Goal: Transaction & Acquisition: Obtain resource

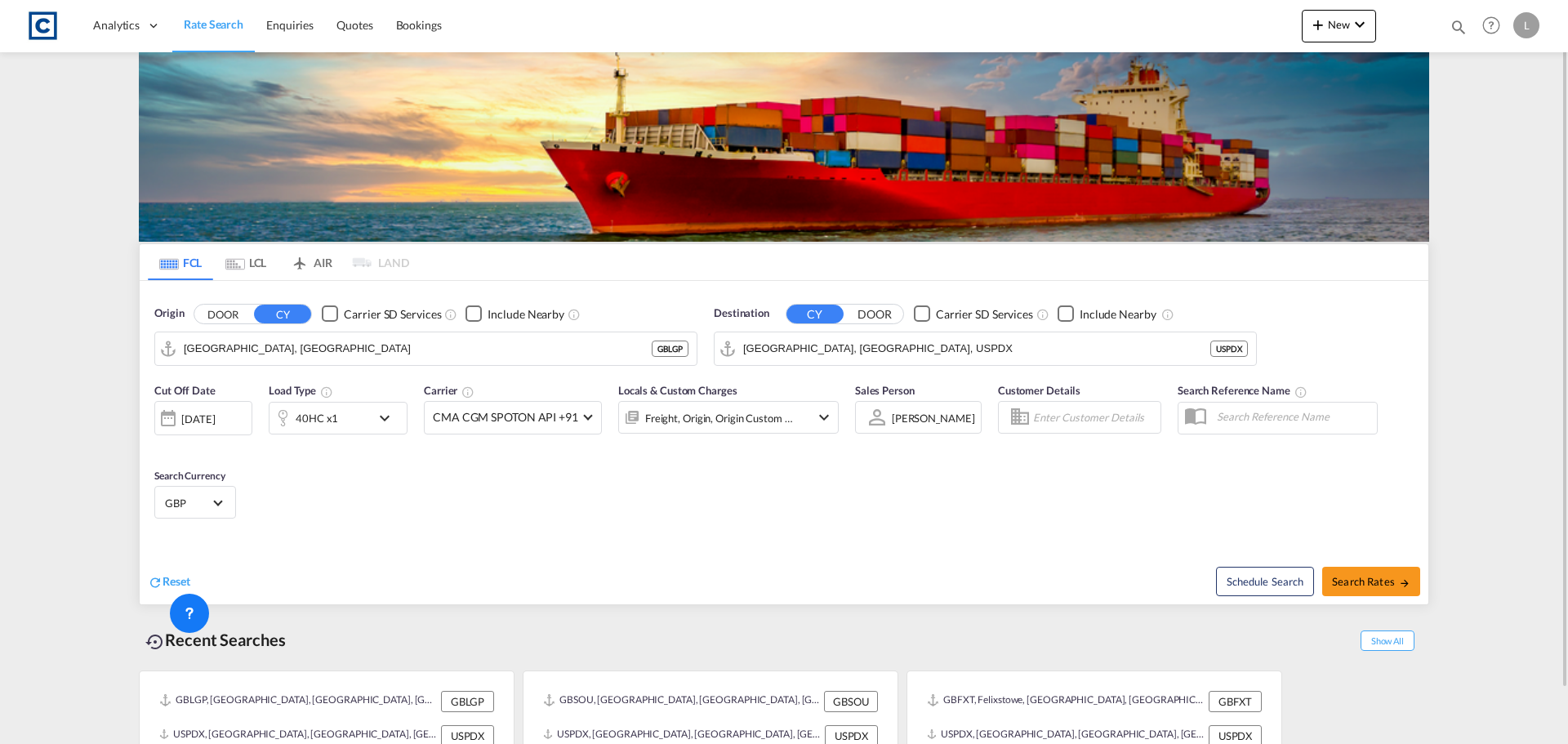
click at [216, 318] on button "DOOR" at bounding box center [223, 313] width 57 height 19
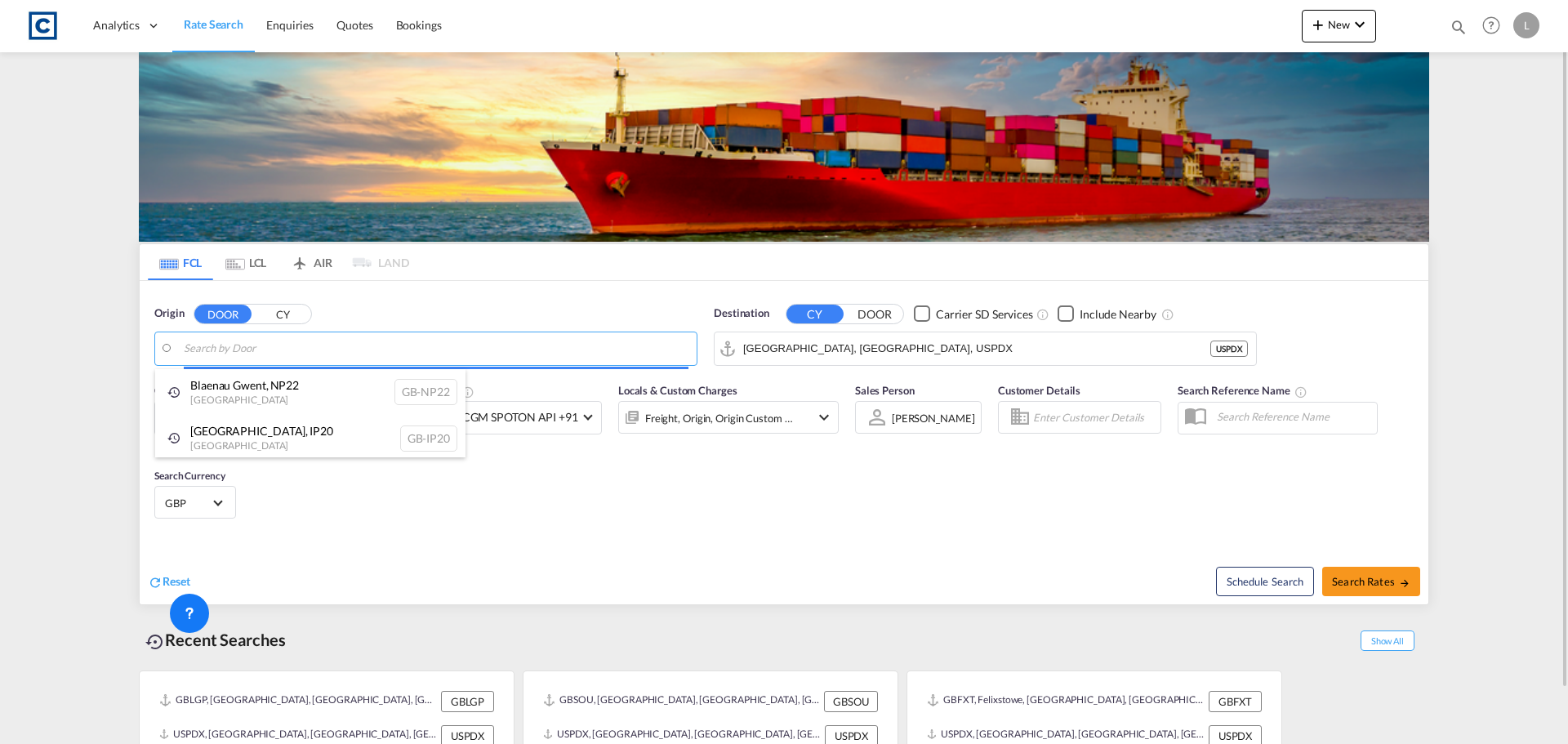
click at [230, 350] on body "Analytics Dashboard Rate Search Enquiries Quotes Bookings" at bounding box center [784, 372] width 1568 height 744
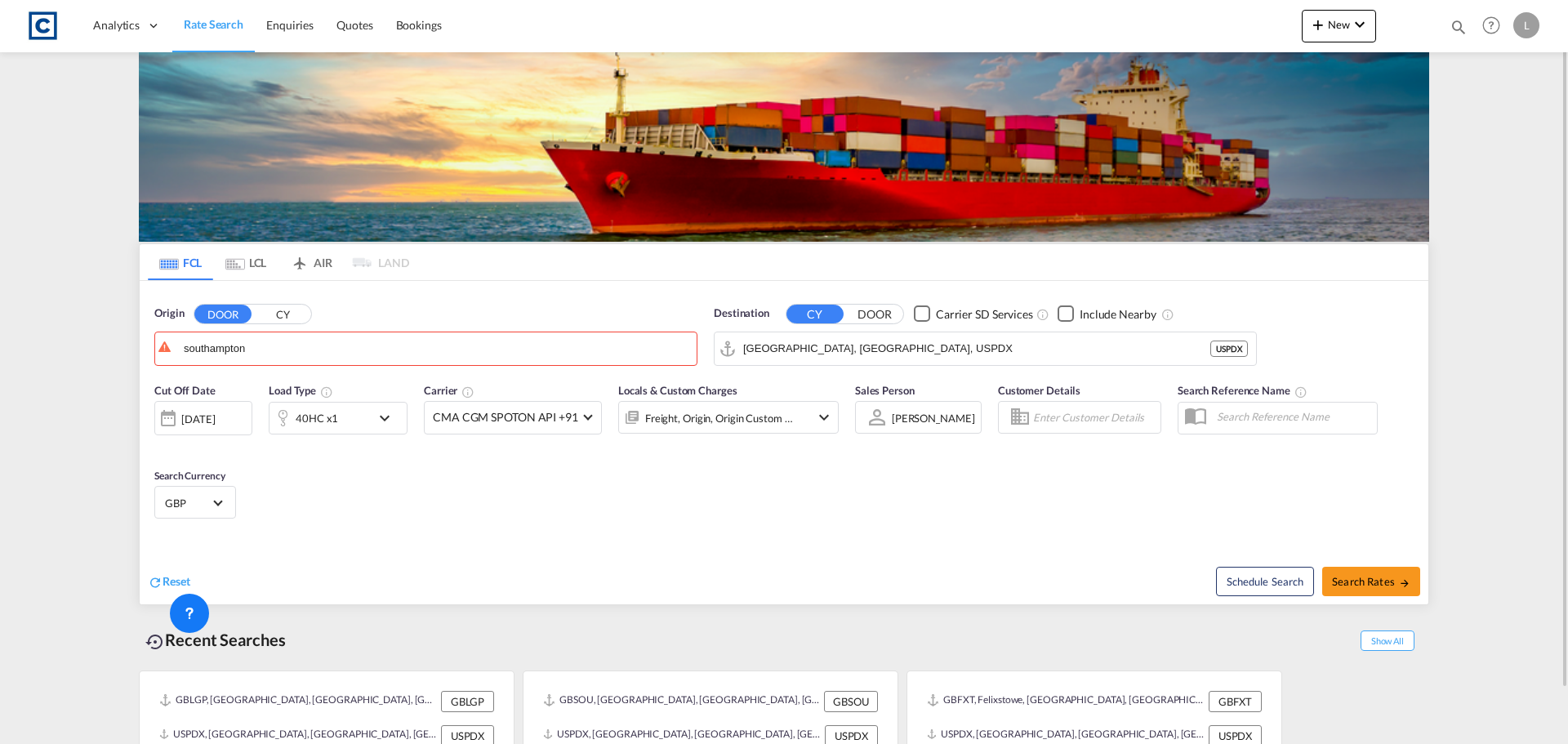
click at [279, 315] on button "CY" at bounding box center [282, 313] width 57 height 19
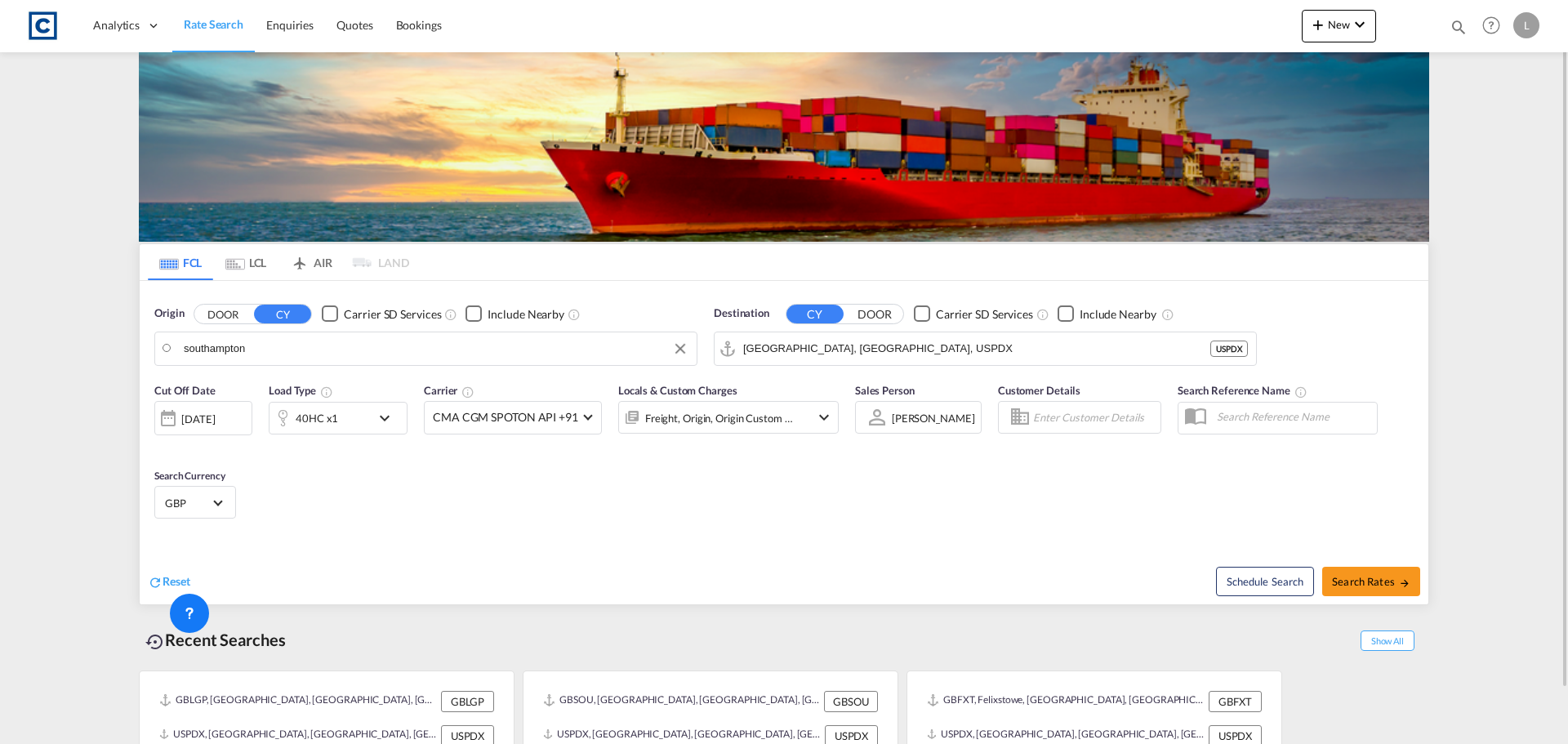
click at [275, 351] on body "Analytics Dashboard Rate Search Enquiries Quotes Bookings" at bounding box center [784, 372] width 1568 height 744
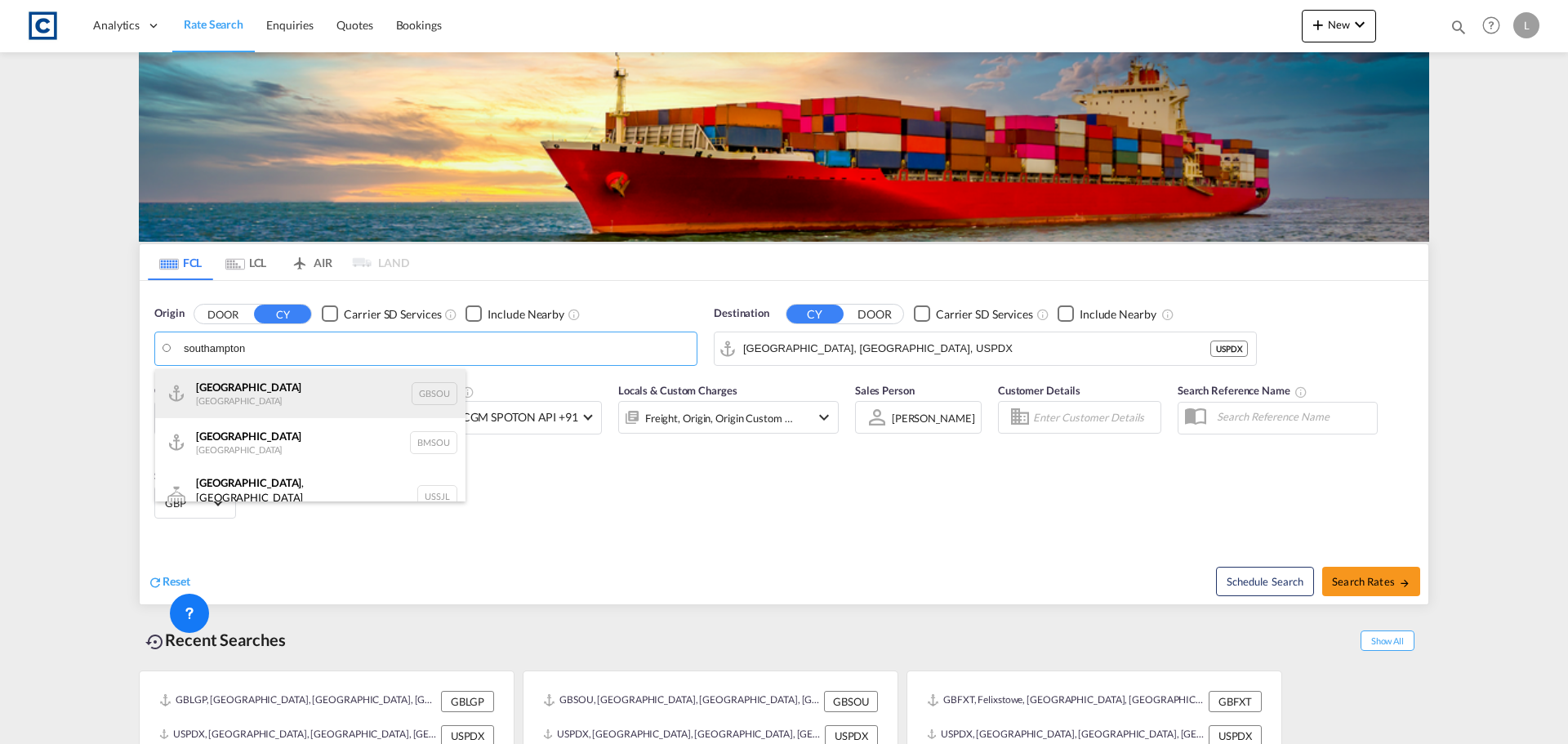
click at [242, 398] on div "[GEOGRAPHIC_DATA] [GEOGRAPHIC_DATA] GBSOU" at bounding box center [310, 393] width 310 height 49
type input "[GEOGRAPHIC_DATA], GBSOU"
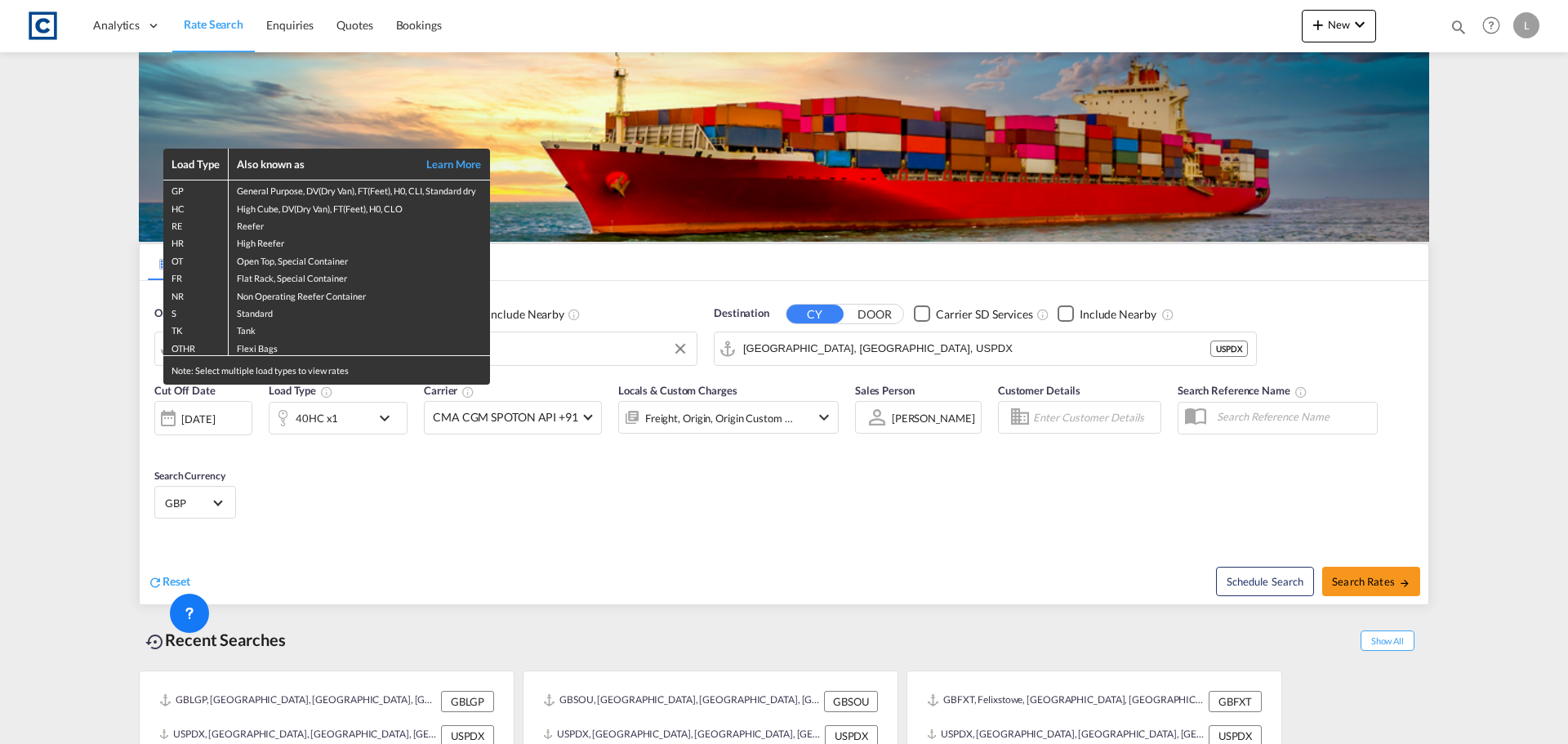
click at [810, 353] on div "Load Type Also known as Learn More GP General Purpose, DV(Dry Van), FT(Feet), H…" at bounding box center [784, 372] width 1568 height 744
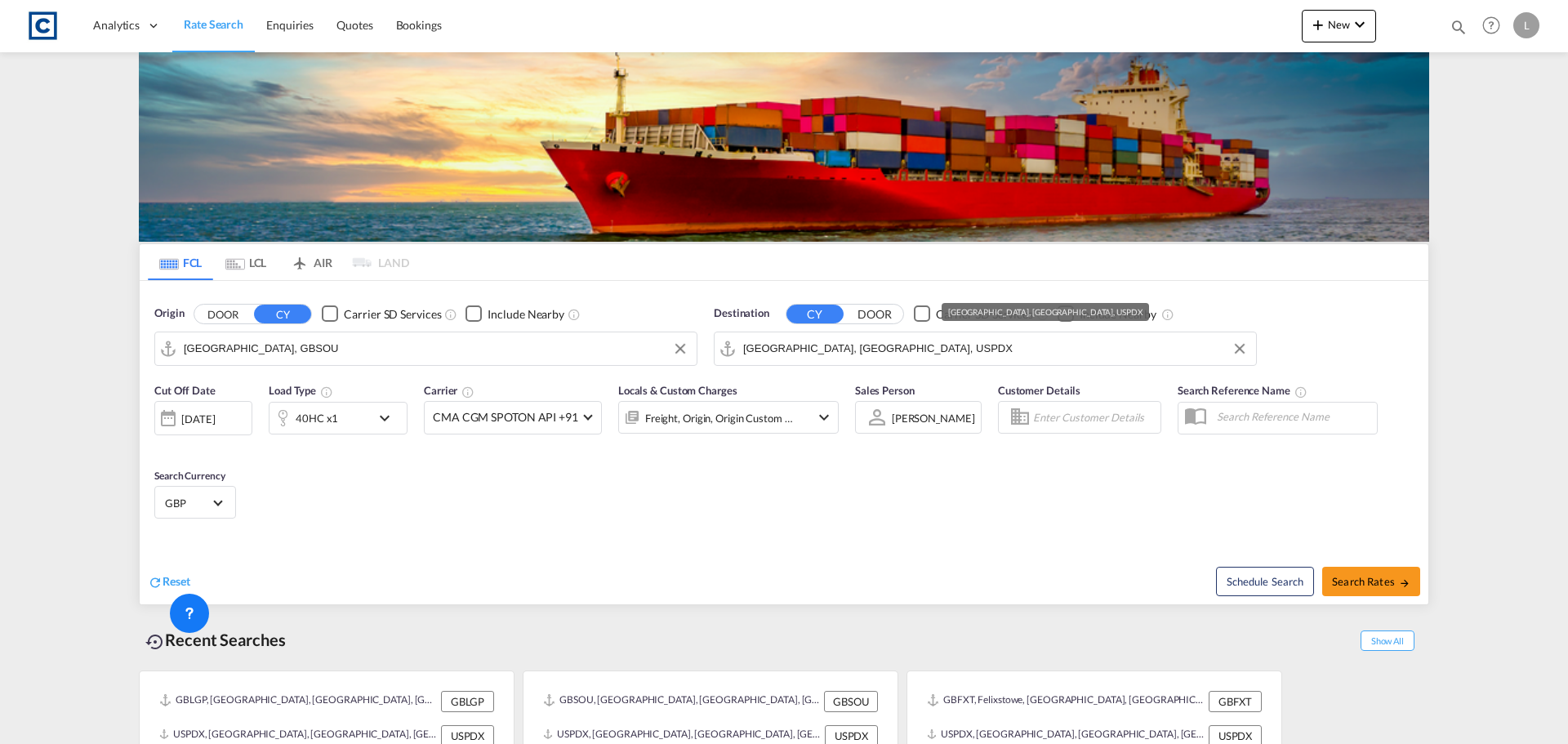
click at [810, 353] on input "[GEOGRAPHIC_DATA], [GEOGRAPHIC_DATA], USPDX" at bounding box center [995, 349] width 505 height 25
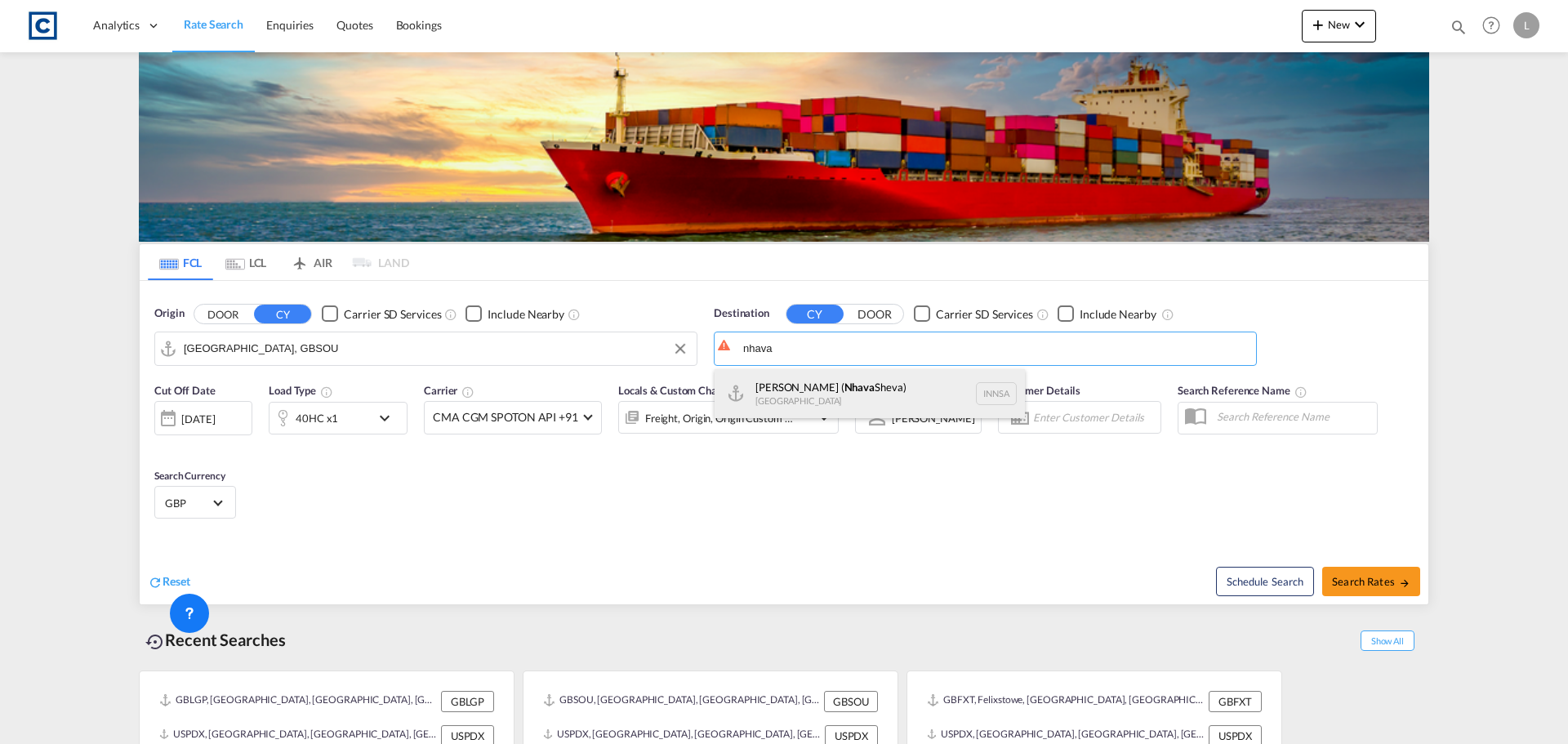
click at [811, 394] on div "[PERSON_NAME] ( [GEOGRAPHIC_DATA]) [GEOGRAPHIC_DATA] [GEOGRAPHIC_DATA]" at bounding box center [870, 393] width 310 height 49
type input "[PERSON_NAME] ([PERSON_NAME]), [GEOGRAPHIC_DATA]"
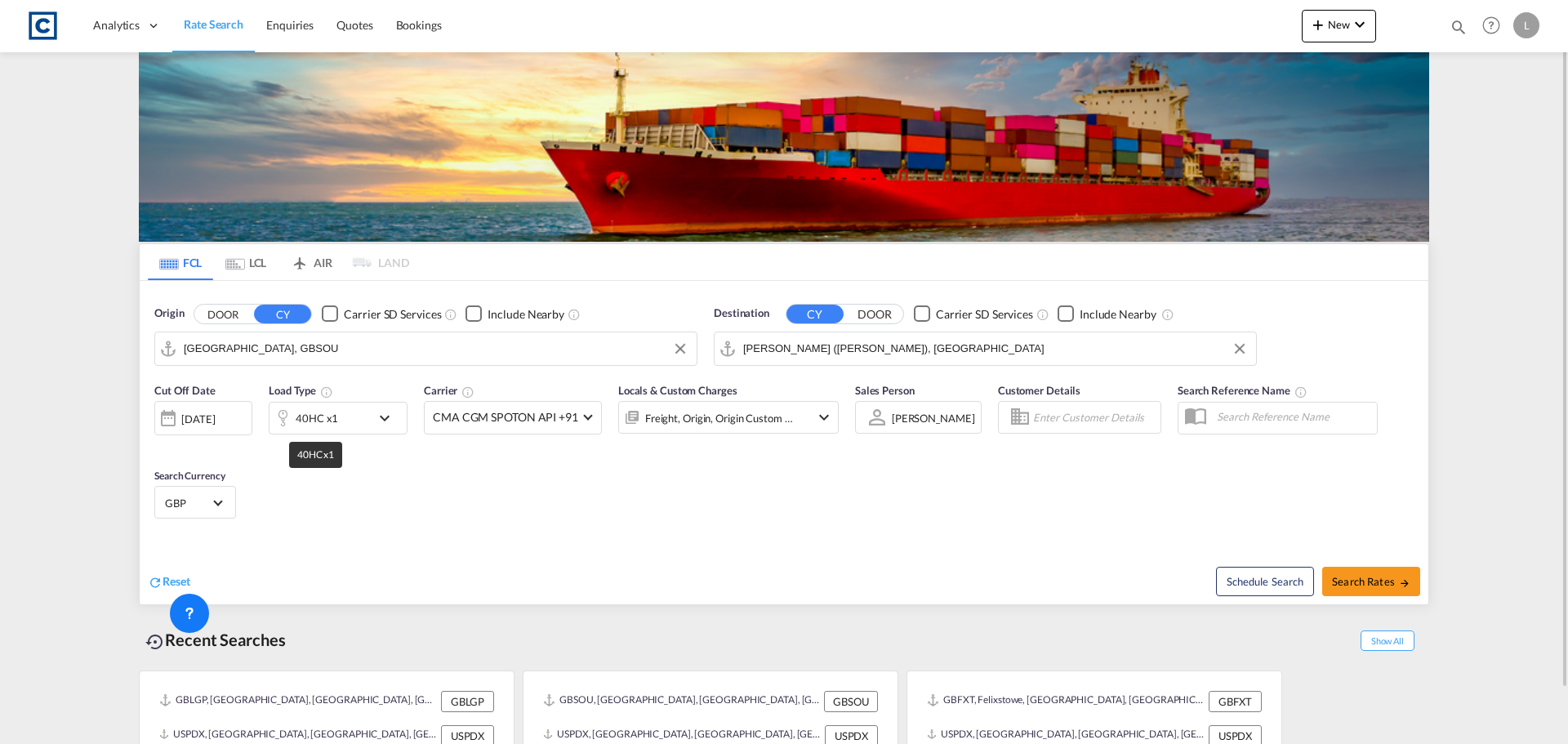
click at [331, 415] on div "40HC x1" at bounding box center [317, 418] width 43 height 23
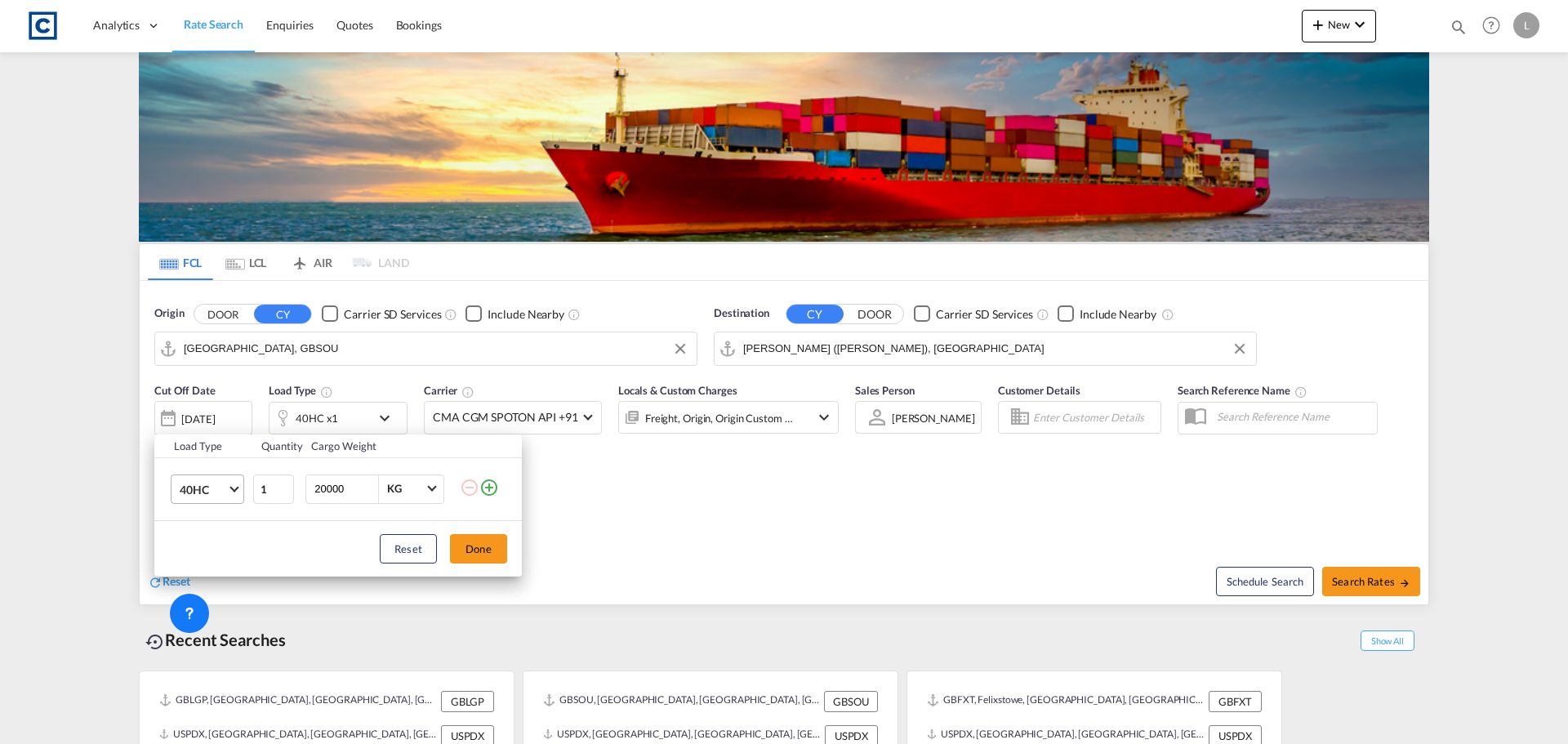
click at [219, 497] on span "40HC" at bounding box center [203, 490] width 47 height 16
click at [217, 412] on md-option "20GP" at bounding box center [222, 411] width 111 height 40
click at [502, 550] on button "Done" at bounding box center [478, 549] width 57 height 30
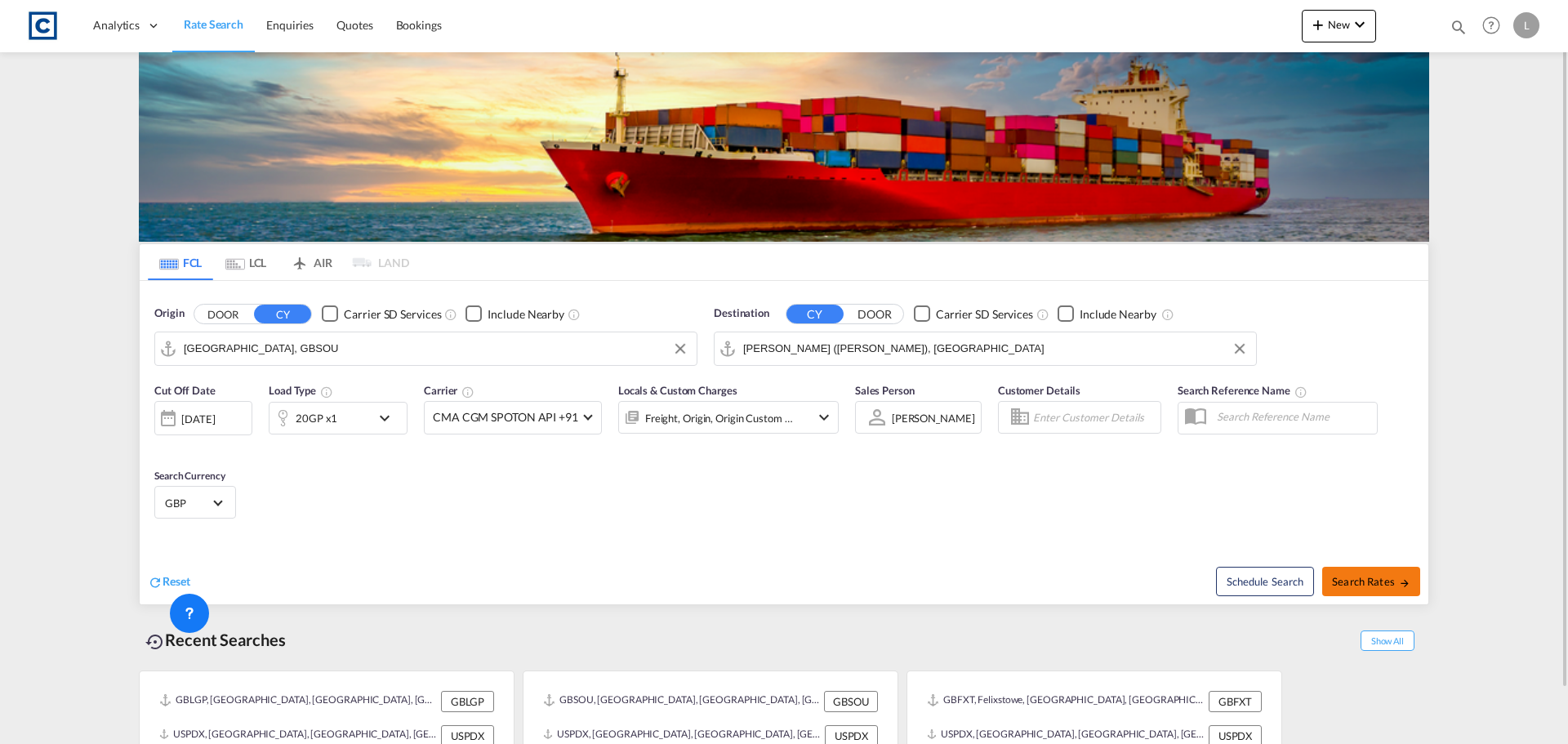
click at [1384, 577] on span "Search Rates" at bounding box center [1370, 582] width 78 height 13
type input "GBSOU to INNSA / [DATE]"
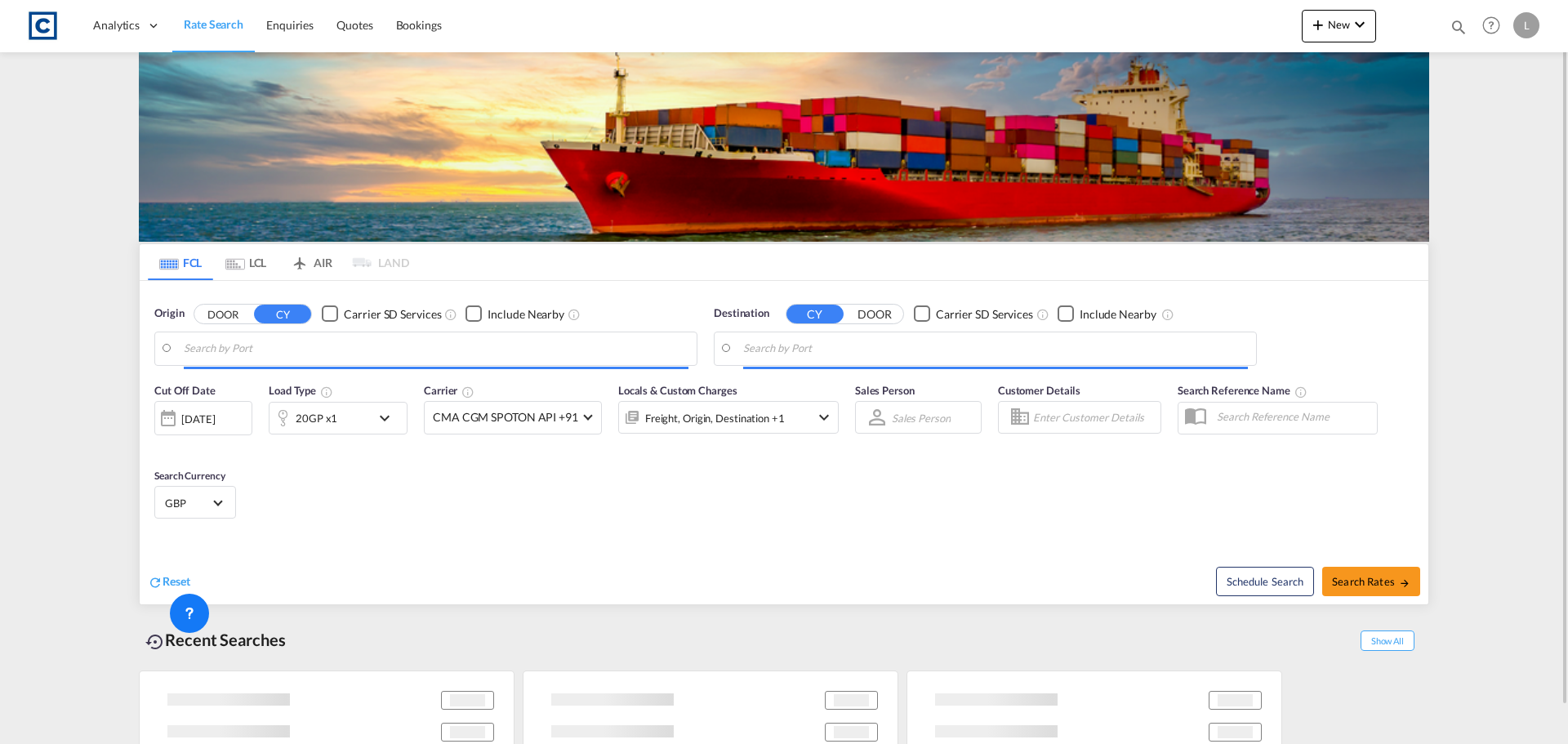
type input "[GEOGRAPHIC_DATA], GBSOU"
type input "[PERSON_NAME] ([PERSON_NAME]), [GEOGRAPHIC_DATA]"
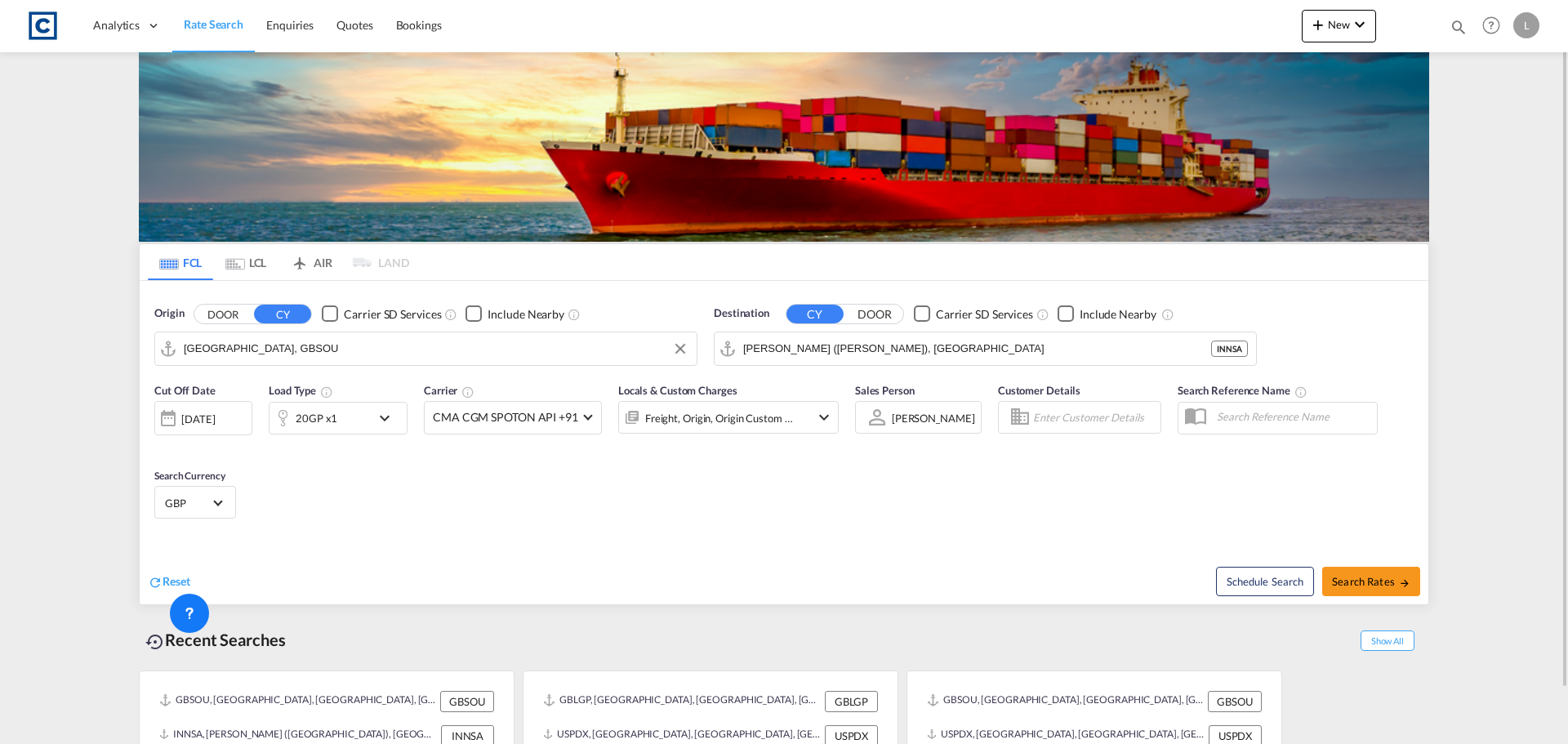
click at [311, 354] on input "[GEOGRAPHIC_DATA], GBSOU" at bounding box center [436, 349] width 505 height 25
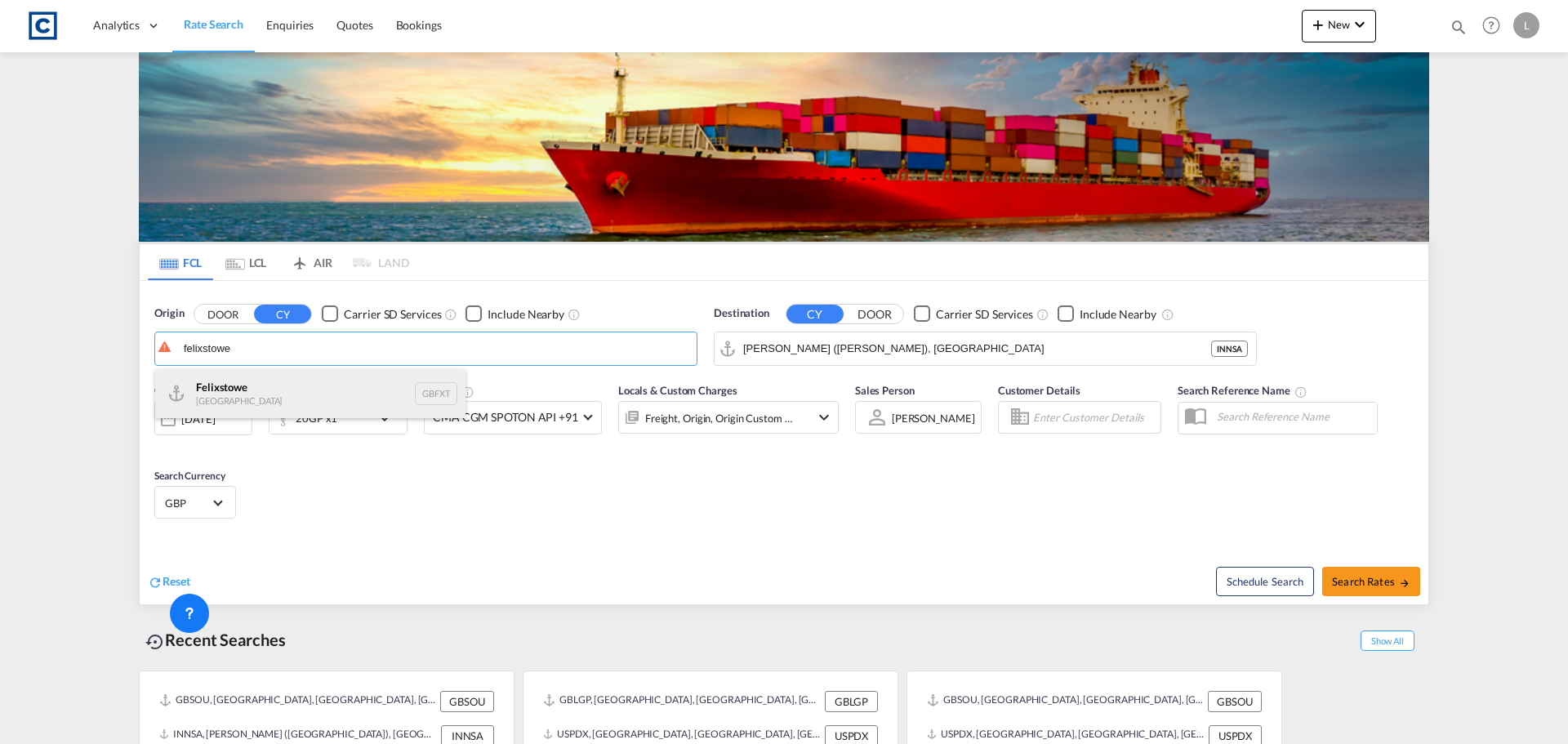
click at [299, 388] on div "Felixstowe [GEOGRAPHIC_DATA] GBFXT" at bounding box center [310, 393] width 310 height 49
type input "Felixstowe, GBFXT"
click at [1388, 587] on span "Search Rates" at bounding box center [1370, 582] width 78 height 13
type input "GBFXT to INNSA / [DATE]"
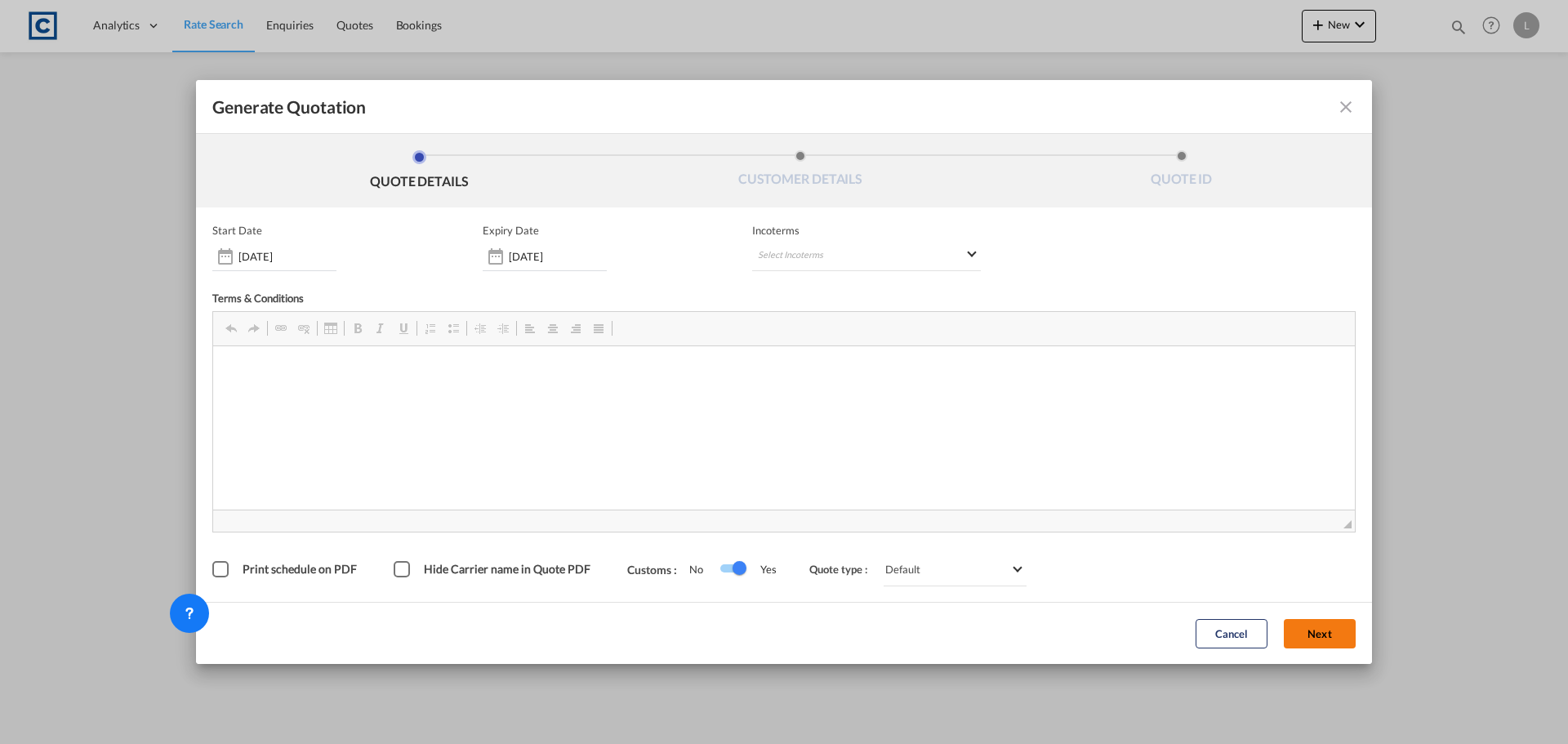
click at [1315, 511] on span "◢" at bounding box center [783, 520] width 1142 height 22
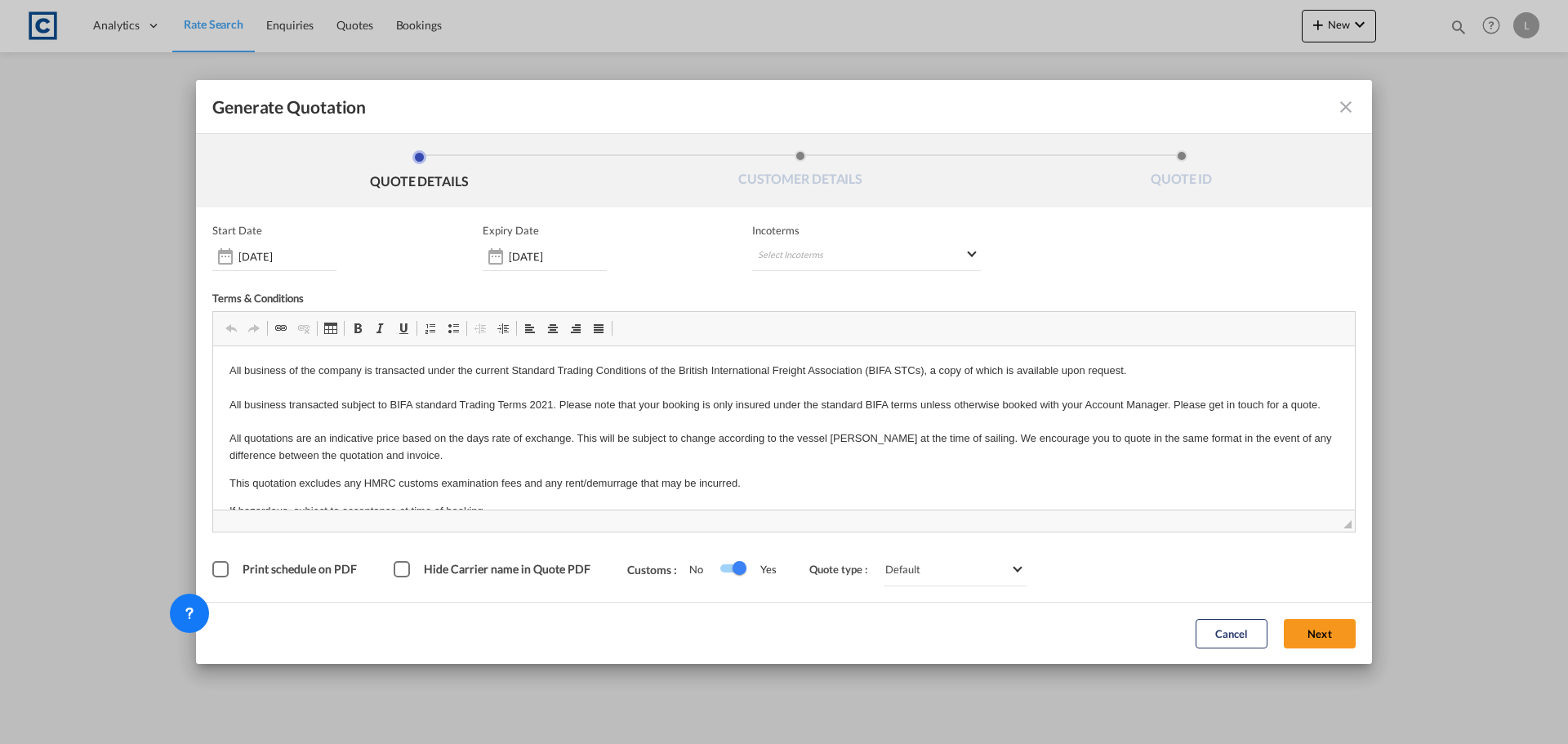
click at [1328, 646] on button "Next" at bounding box center [1319, 634] width 72 height 30
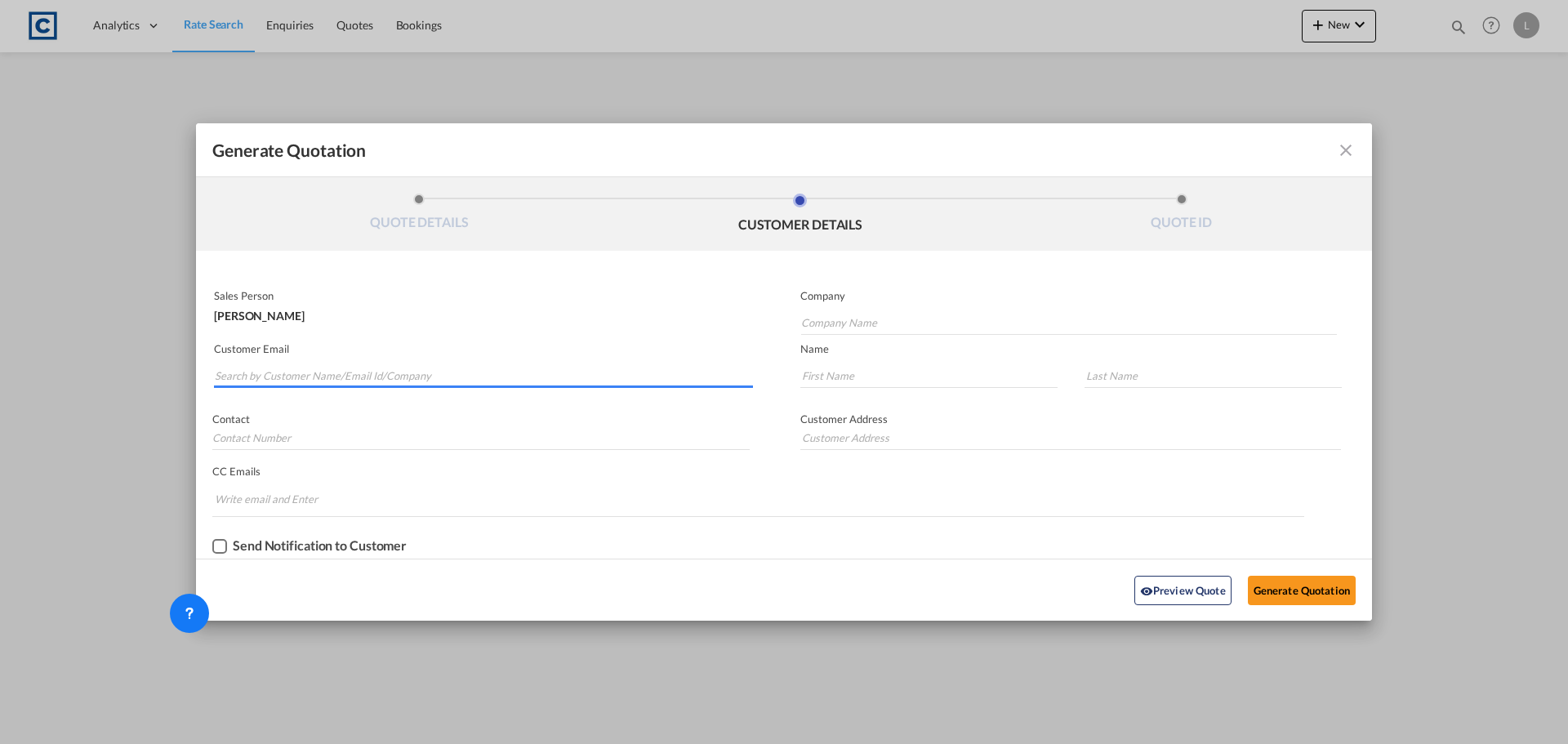
click at [414, 375] on input "Search by Customer Name/Email Id/Company" at bounding box center [483, 376] width 538 height 25
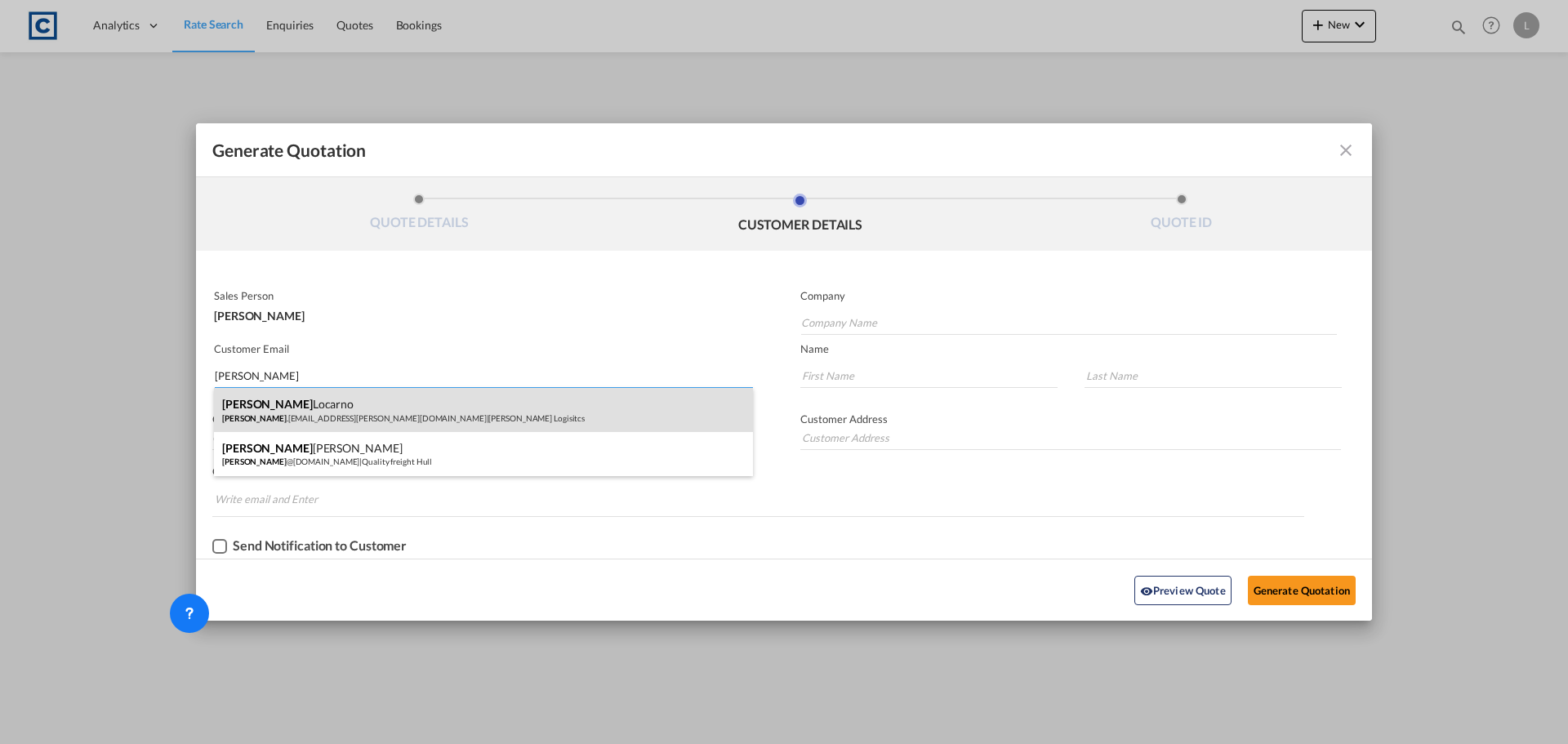
type input "[PERSON_NAME]"
click at [340, 422] on div "[PERSON_NAME] [PERSON_NAME] .[EMAIL_ADDRESS][PERSON_NAME][DOMAIN_NAME] | [PERSO…" at bounding box center [483, 409] width 539 height 44
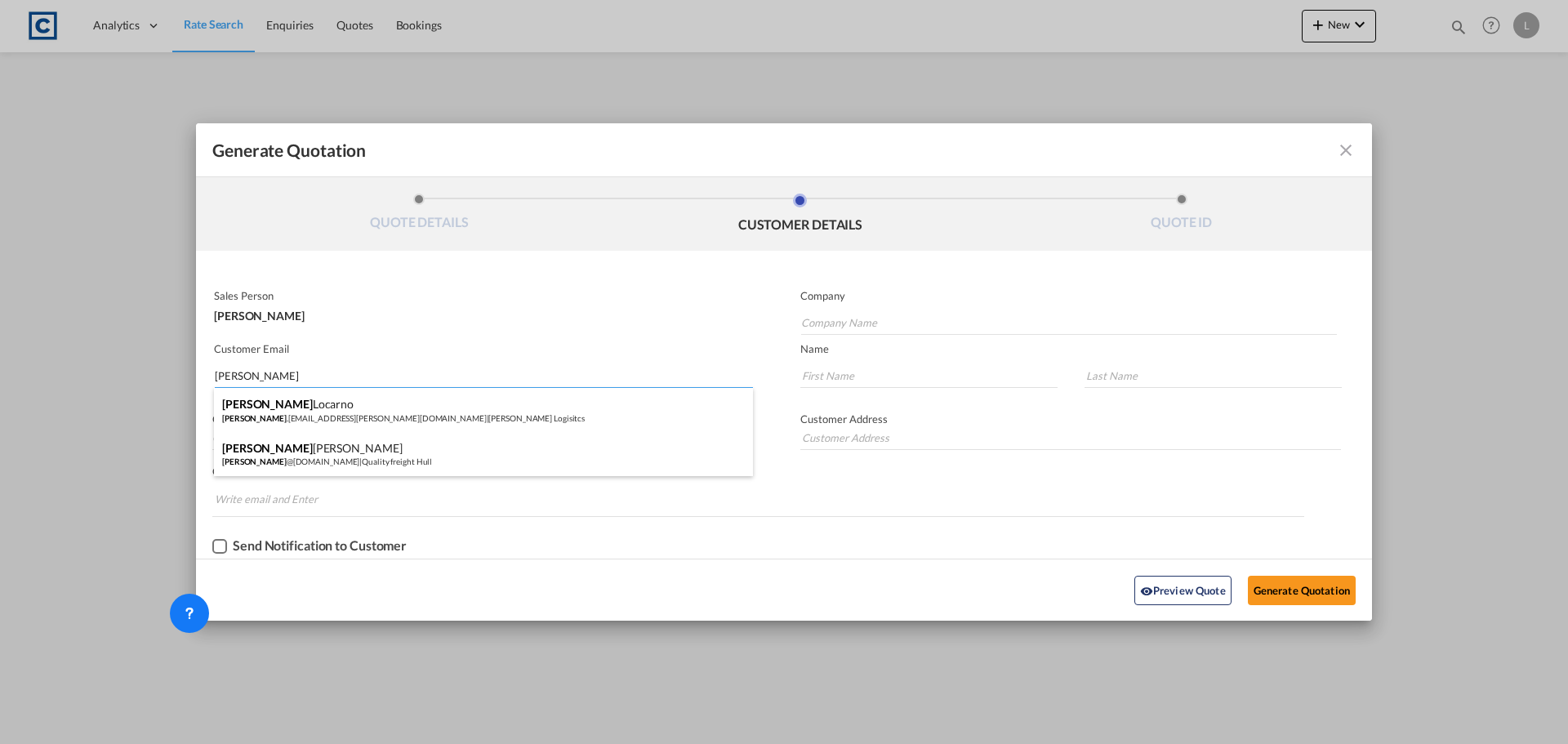
type input "[PERSON_NAME] Logisitcs"
type input "[PERSON_NAME][EMAIL_ADDRESS][PERSON_NAME][DOMAIN_NAME]"
type input "[PERSON_NAME]"
type input "Locarno"
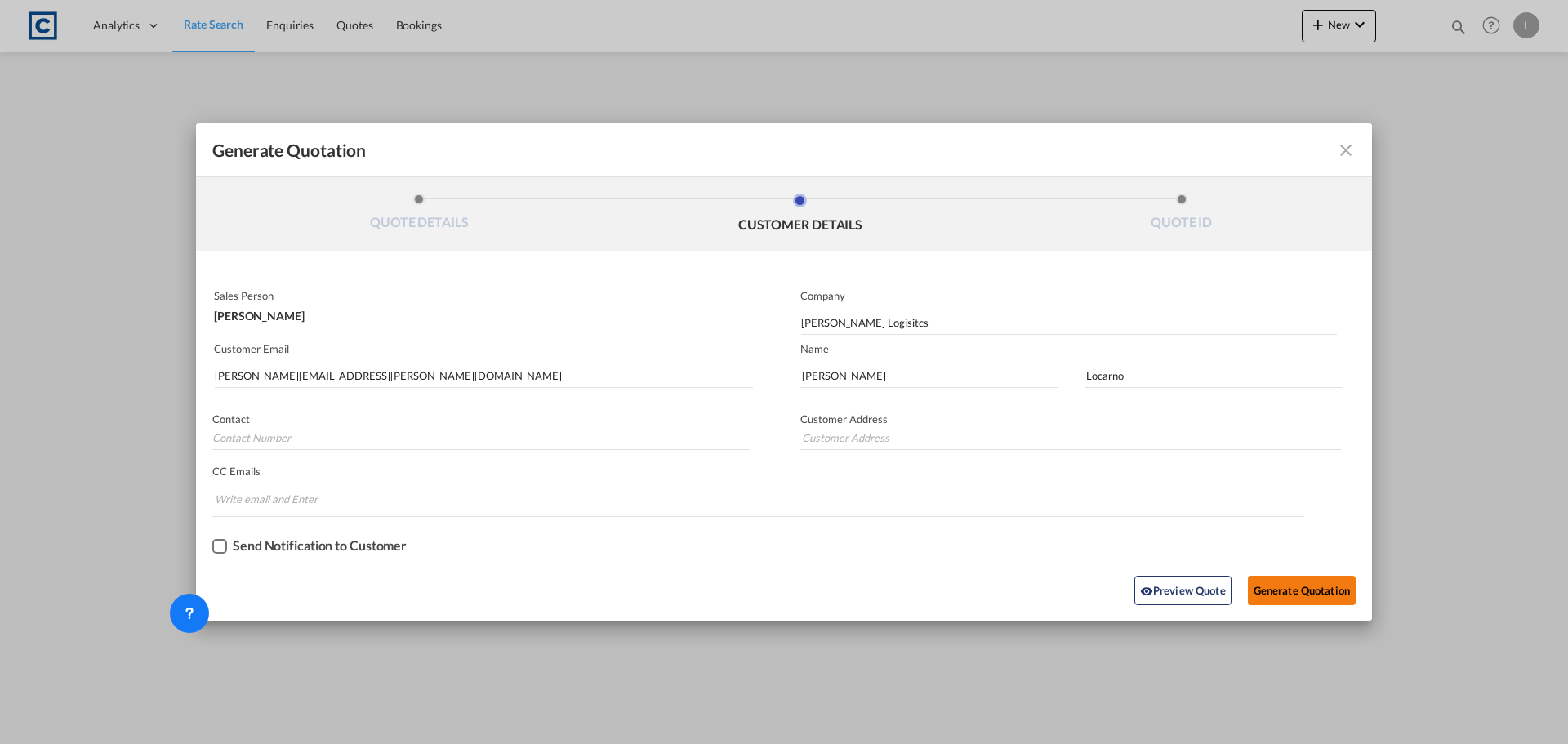
click at [1309, 596] on button "Generate Quotation" at bounding box center [1301, 591] width 108 height 30
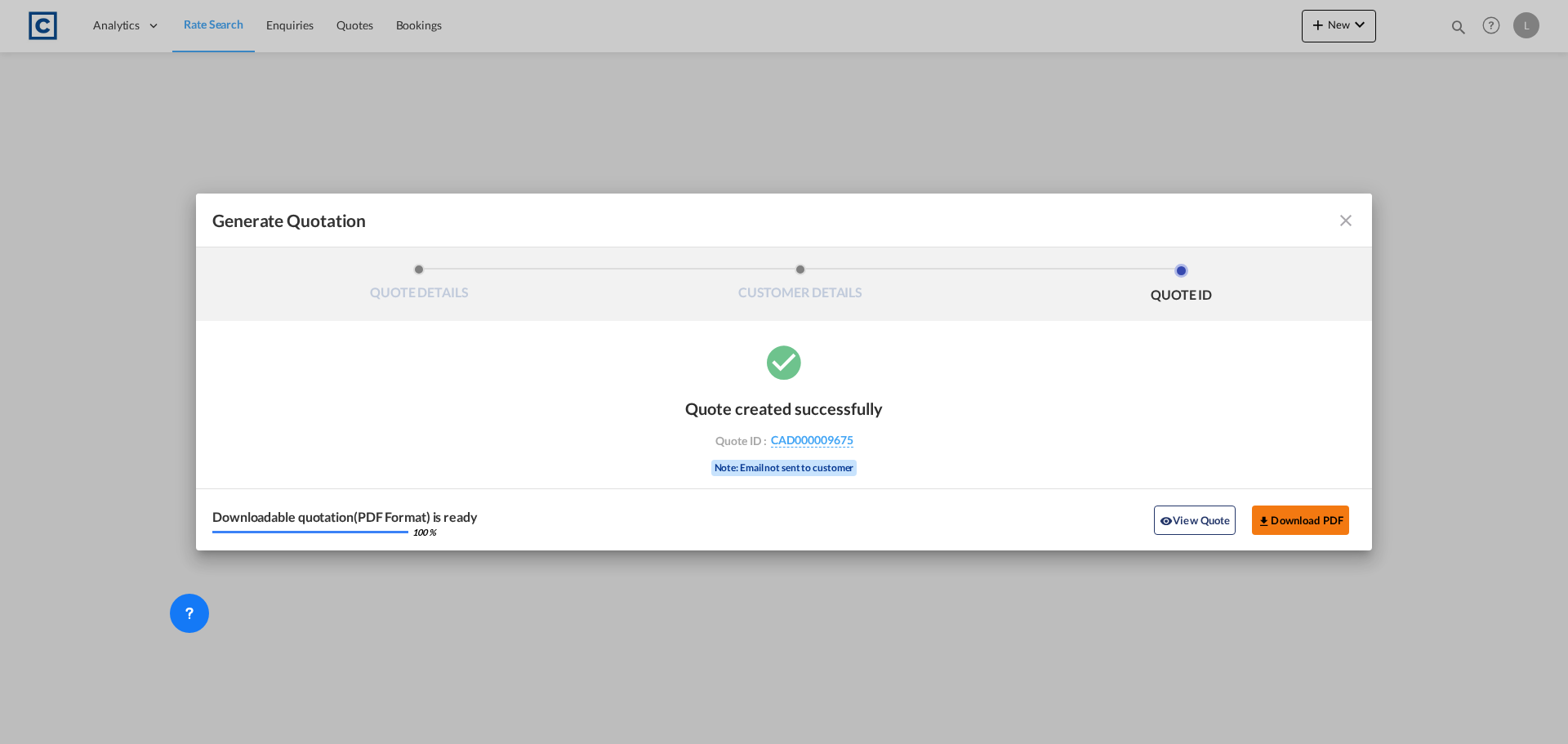
click at [1303, 531] on button "Download PDF" at bounding box center [1300, 520] width 97 height 30
